Goal: Task Accomplishment & Management: Complete application form

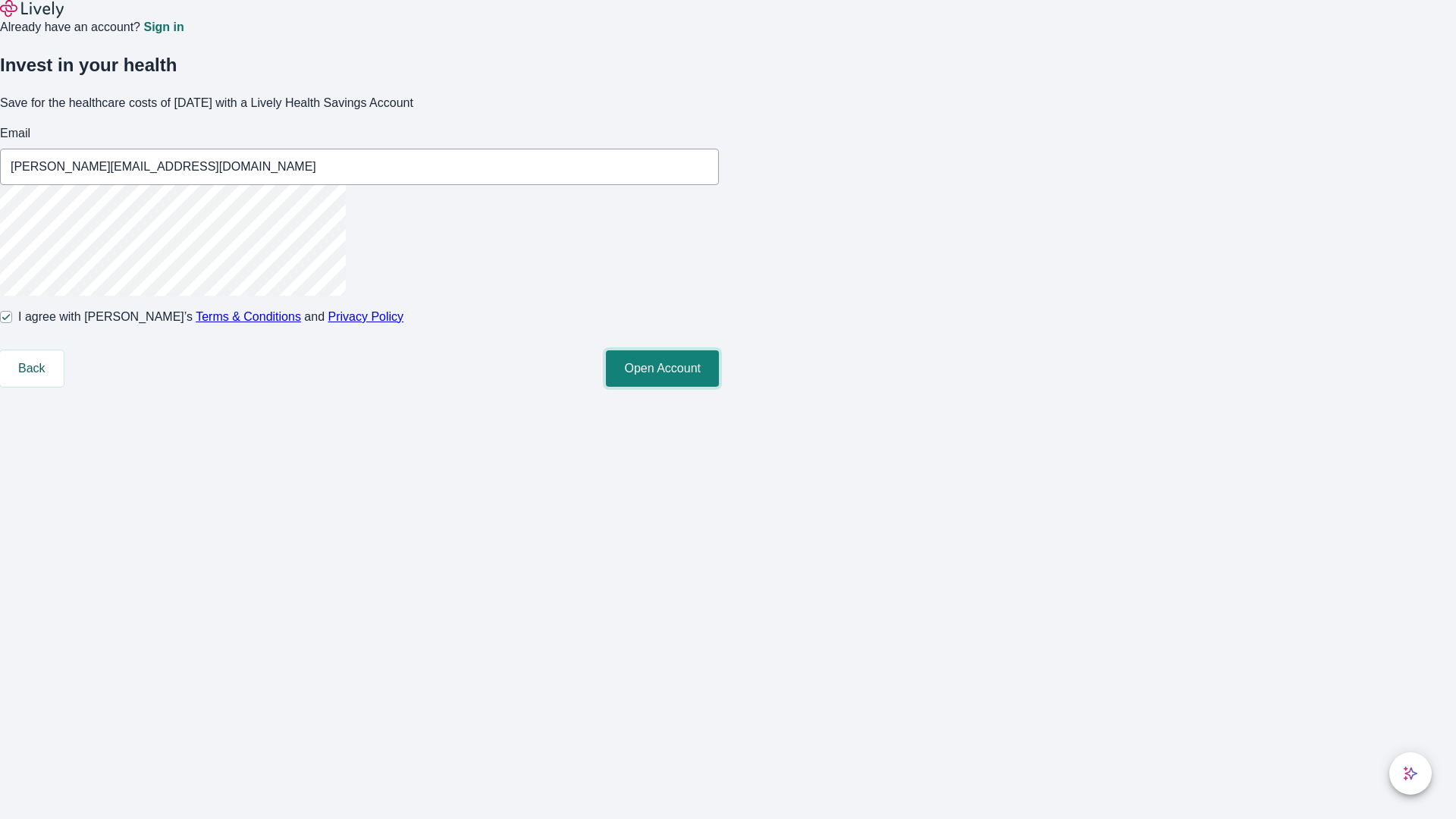
click at [719, 387] on button "Open Account" at bounding box center [661, 368] width 113 height 36
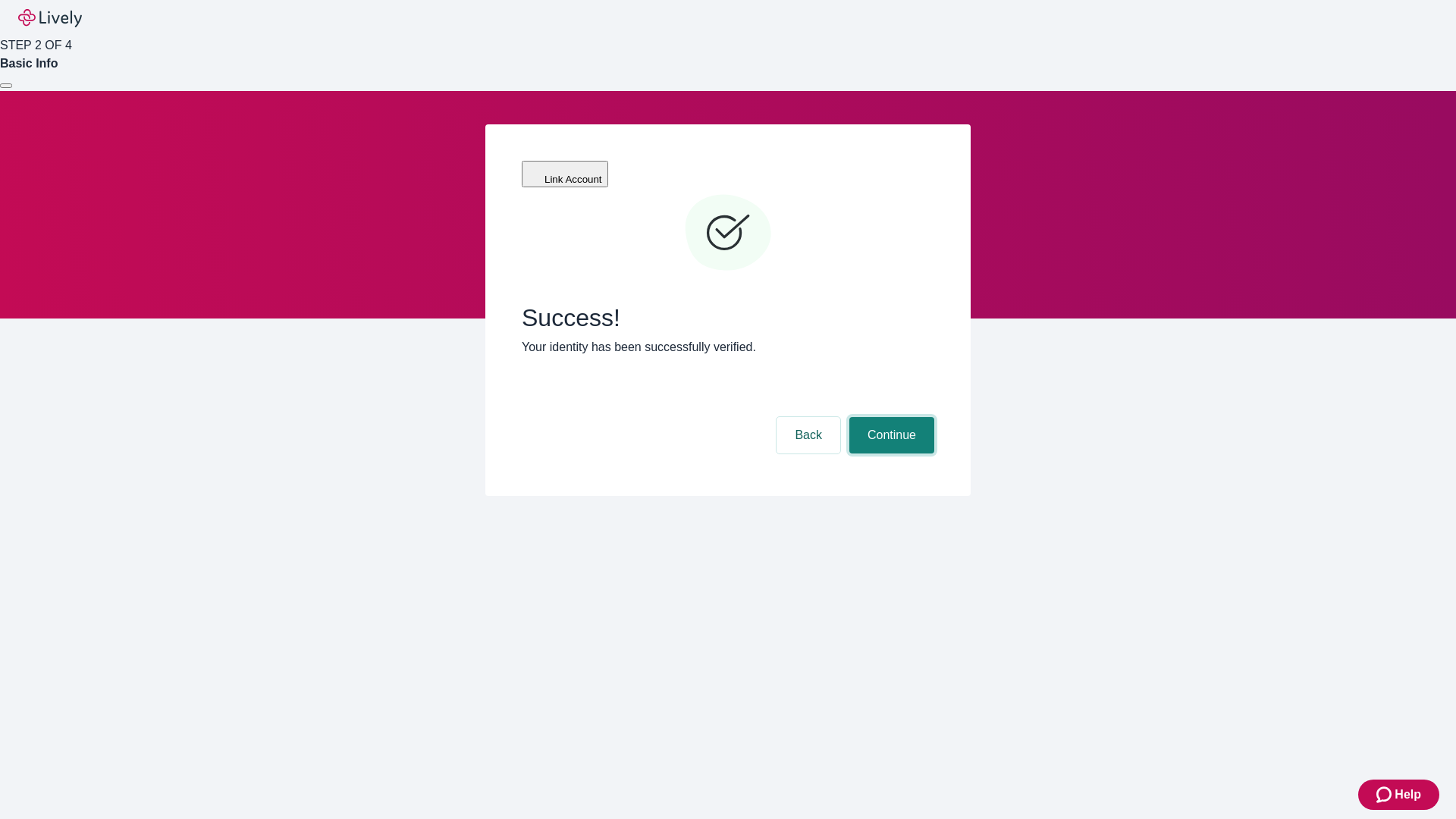
click at [890, 417] on button "Continue" at bounding box center [891, 435] width 85 height 36
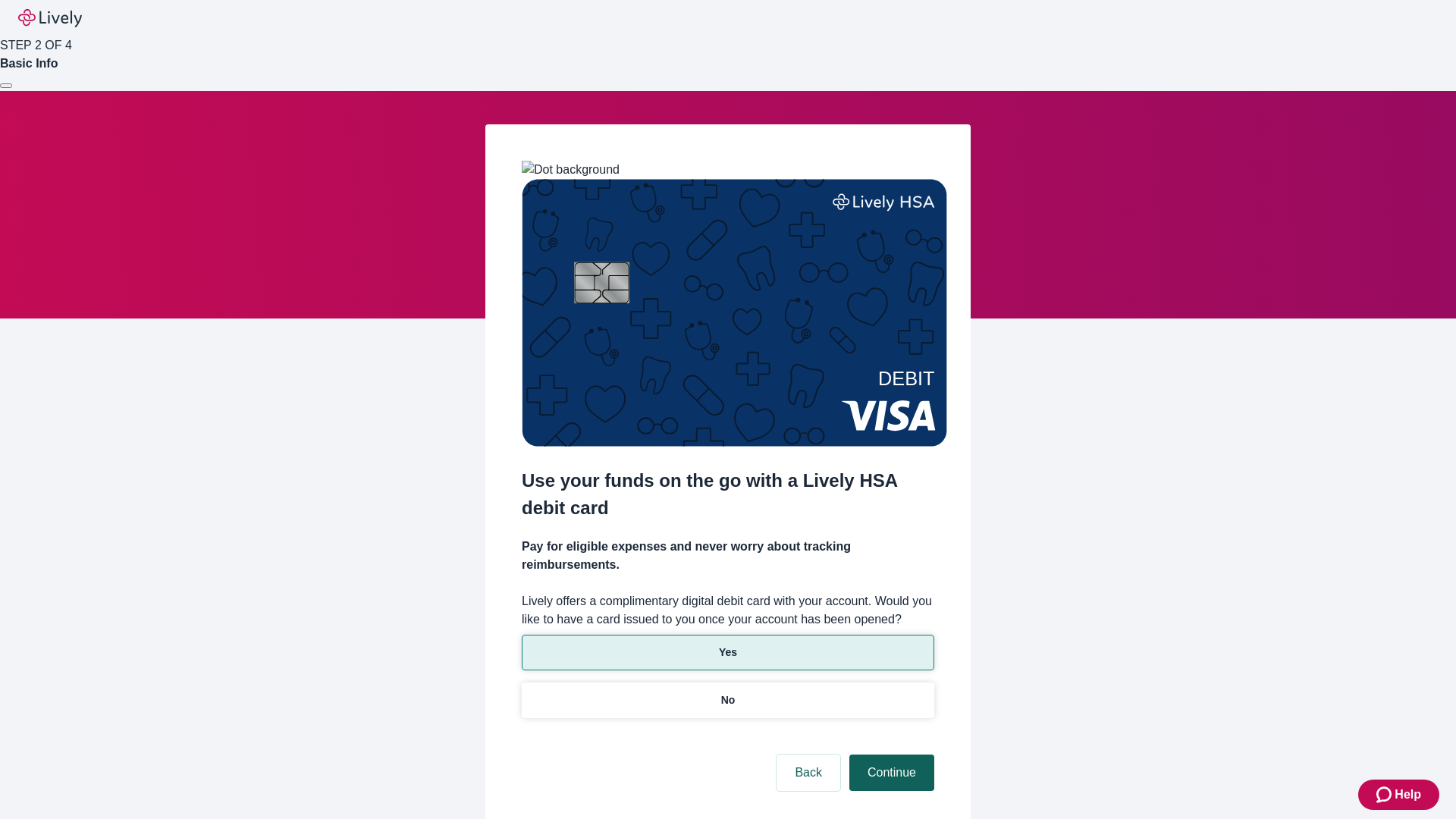
click at [727, 644] on p "Yes" at bounding box center [728, 652] width 18 height 16
click at [890, 754] on button "Continue" at bounding box center [891, 772] width 85 height 36
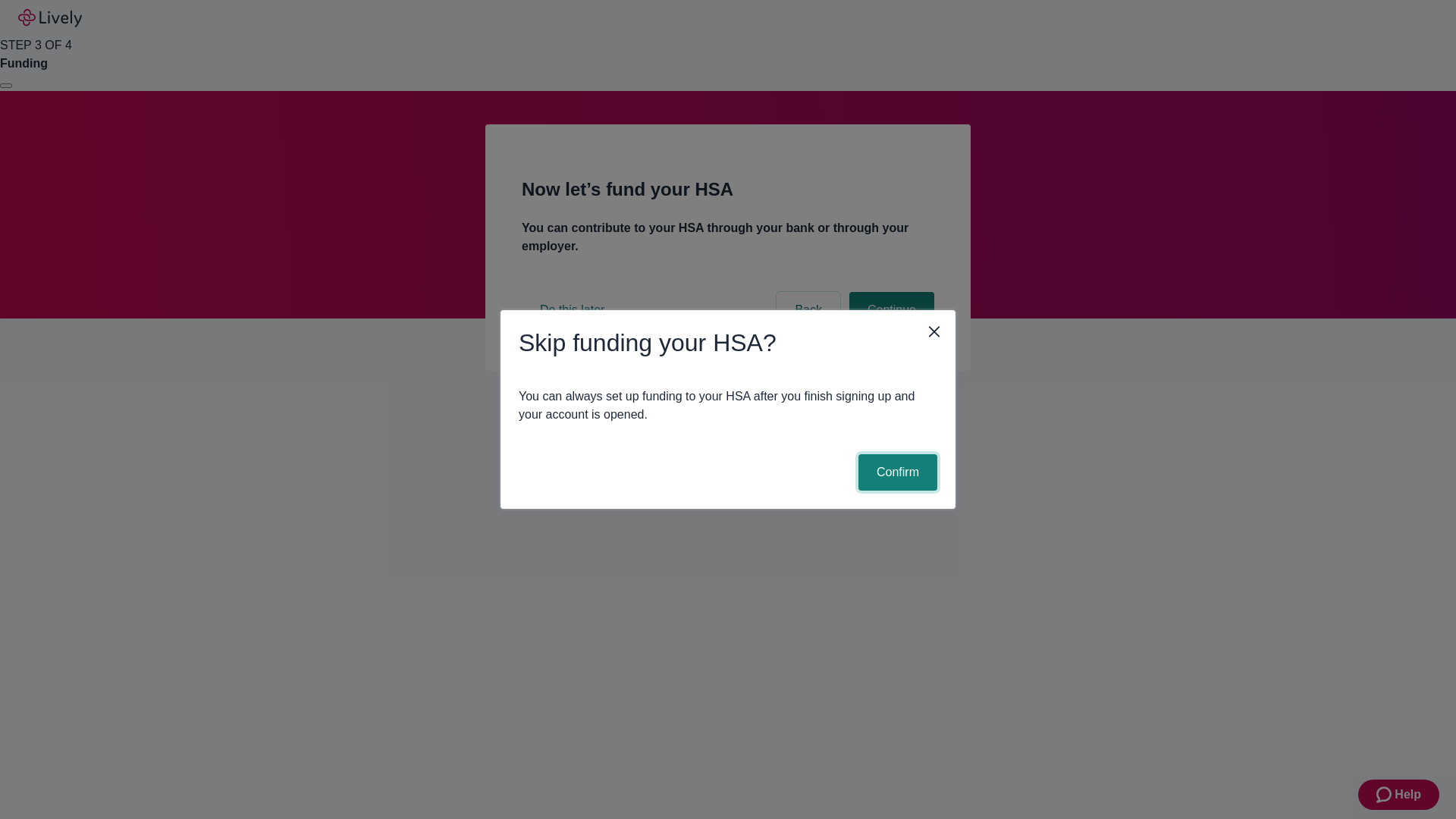
click at [896, 473] on button "Confirm" at bounding box center [898, 472] width 79 height 36
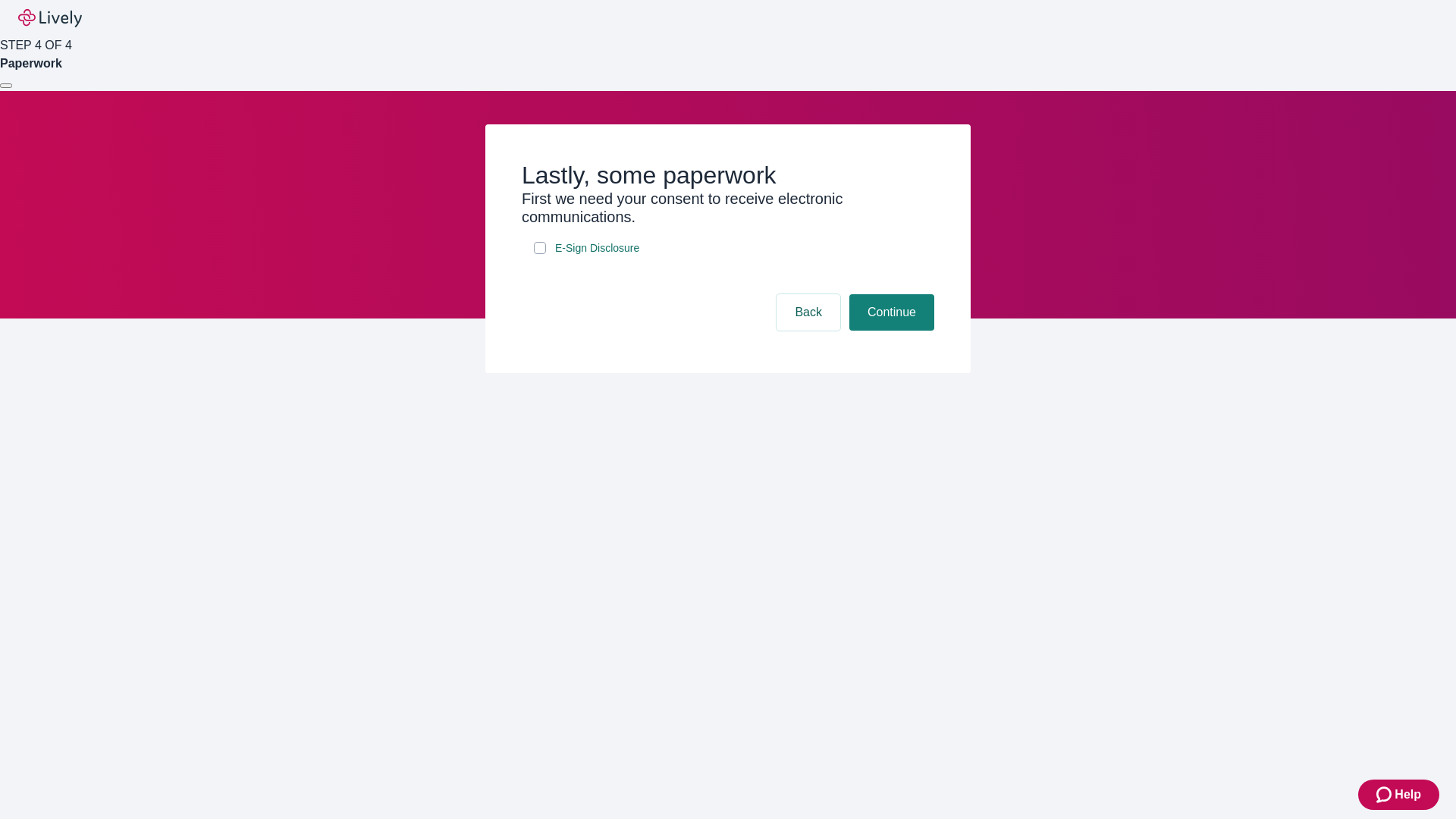
click at [540, 254] on input "E-Sign Disclosure" at bounding box center [540, 248] width 12 height 12
checkbox input "true"
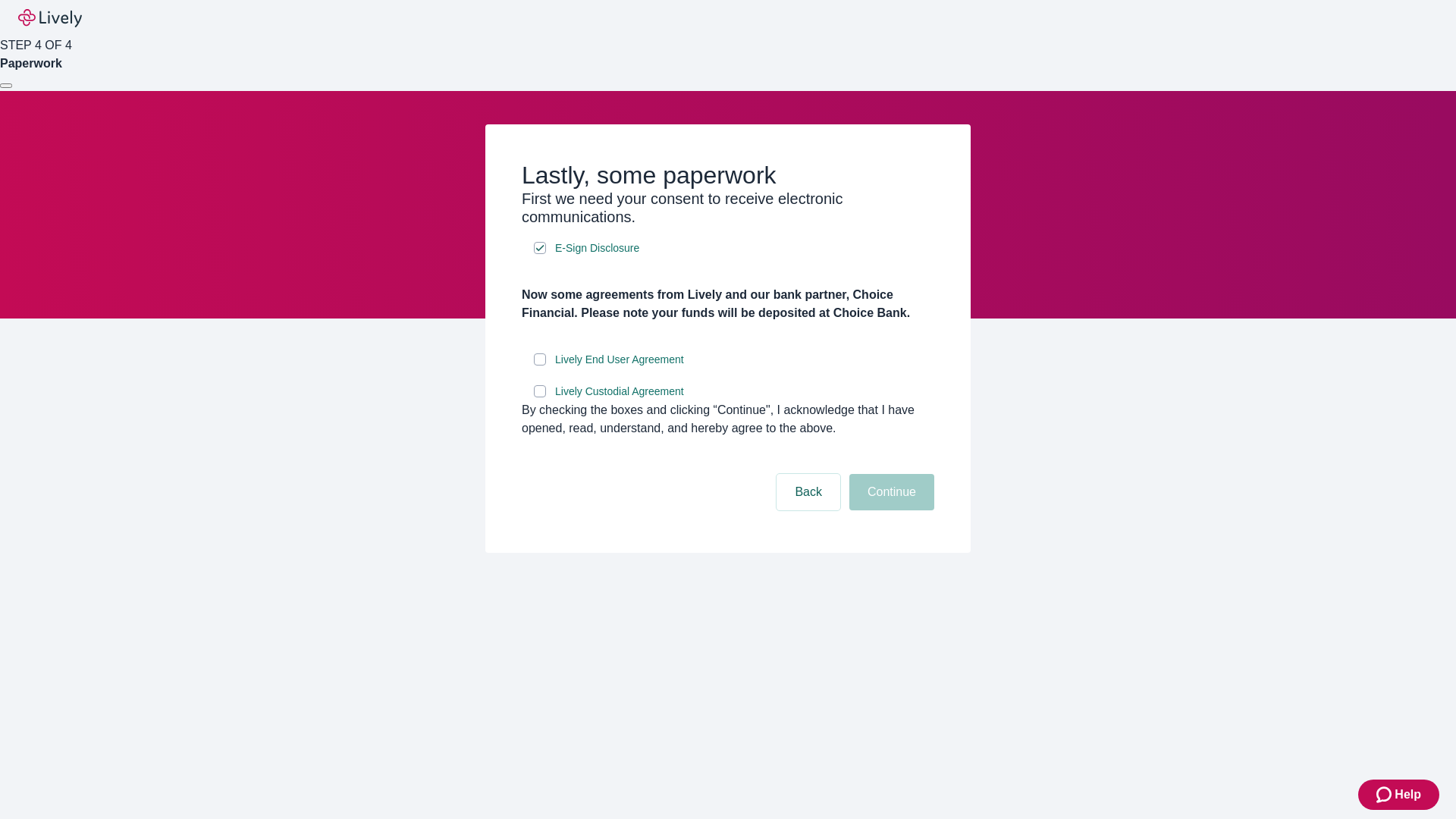
click at [540, 365] on input "Lively End User Agreement" at bounding box center [540, 359] width 12 height 12
checkbox input "true"
click at [540, 397] on input "Lively Custodial Agreement" at bounding box center [540, 391] width 12 height 12
checkbox input "true"
click at [890, 511] on button "Continue" at bounding box center [891, 492] width 85 height 36
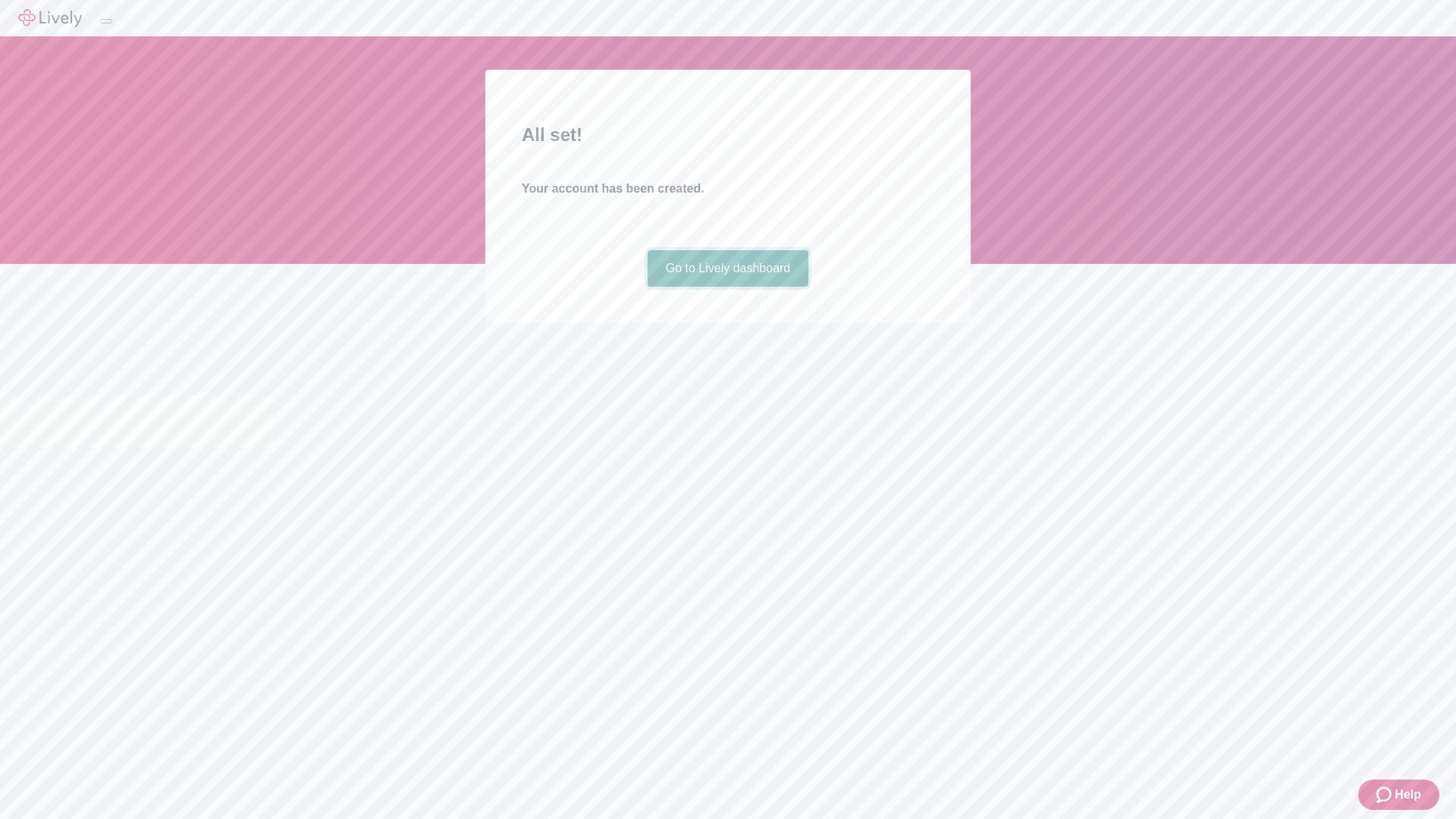
click at [727, 286] on link "Go to Lively dashboard" at bounding box center [728, 268] width 162 height 36
